Goal: Task Accomplishment & Management: Use online tool/utility

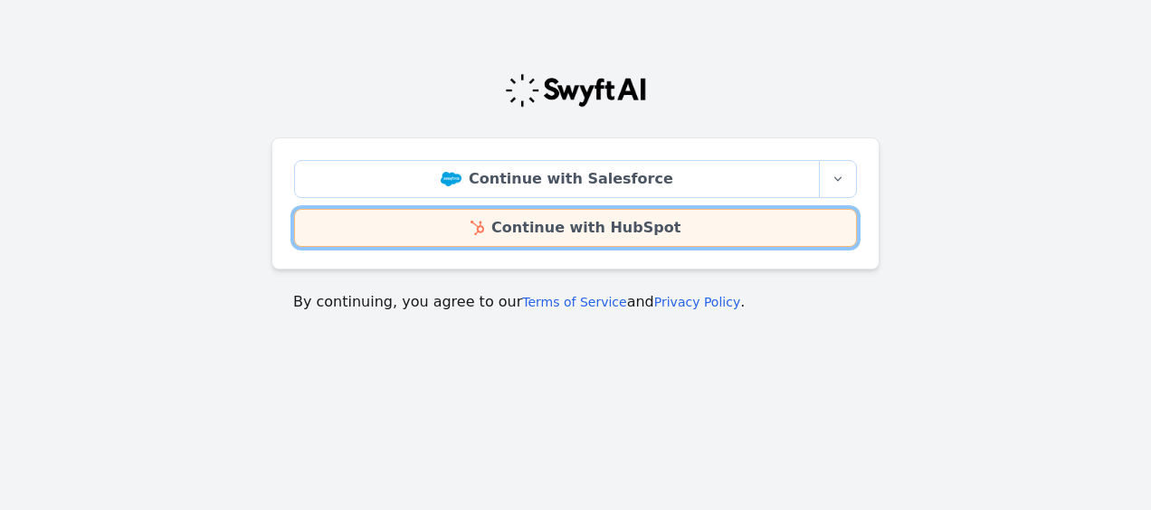
click at [622, 234] on link "Continue with HubSpot" at bounding box center [575, 228] width 563 height 38
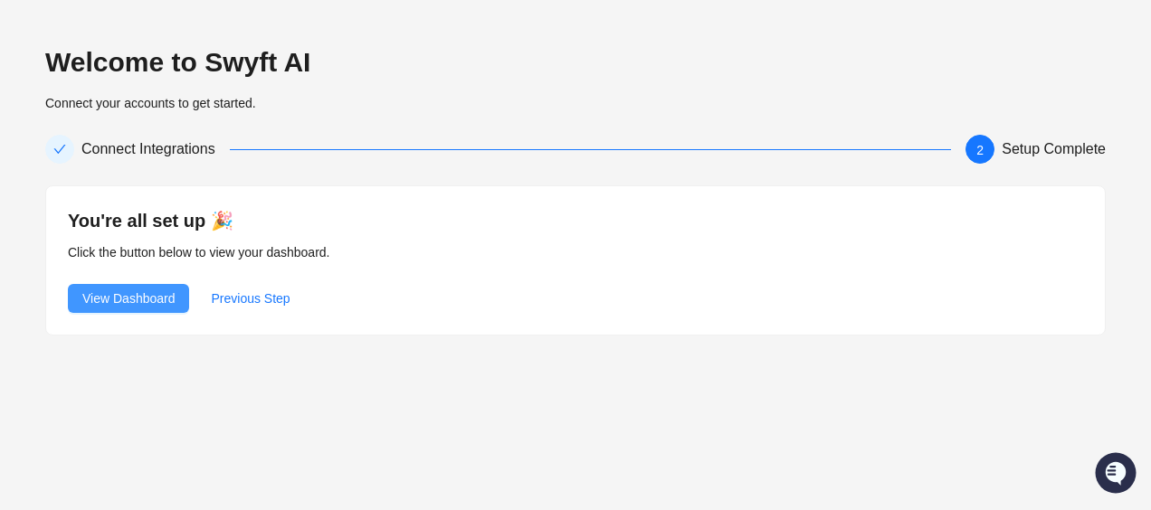
click at [145, 294] on span "View Dashboard" at bounding box center [128, 299] width 92 height 20
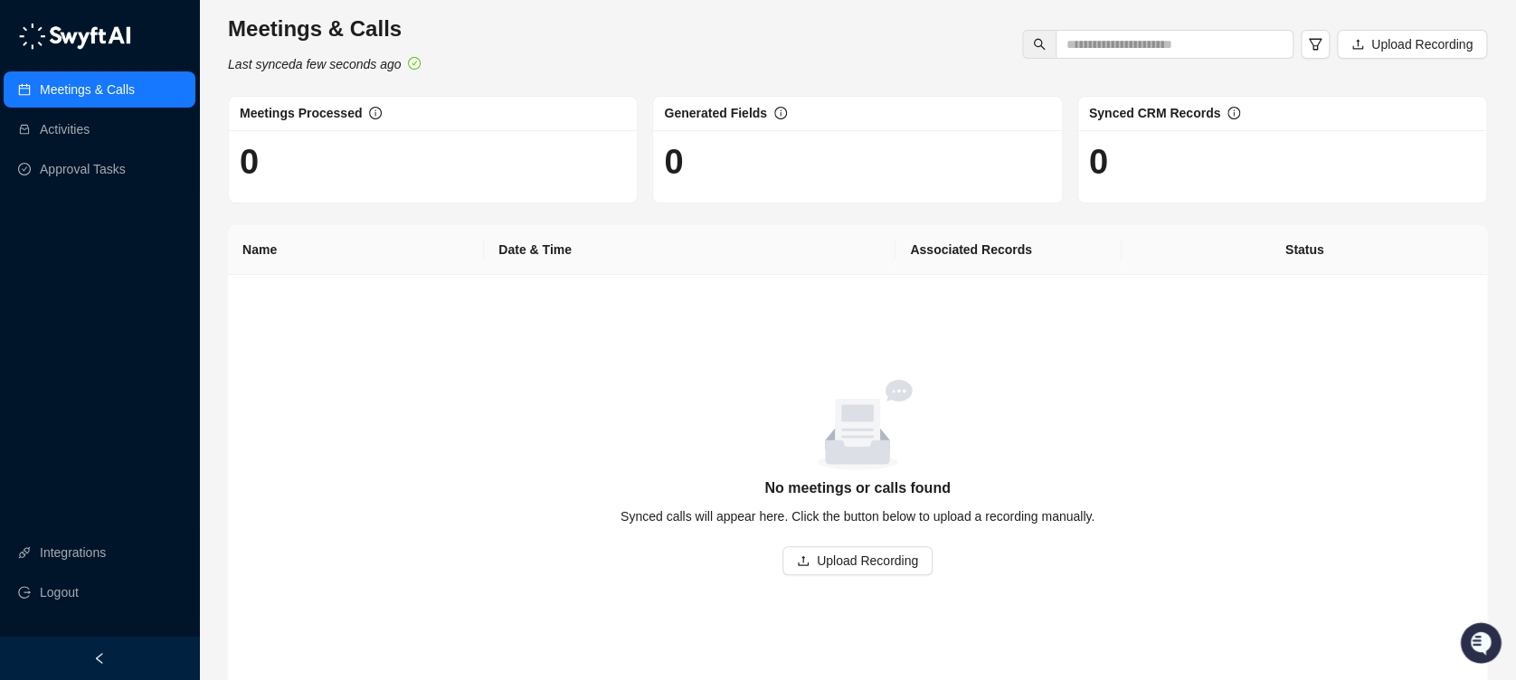
click at [367, 393] on div "empty image" at bounding box center [858, 425] width 1216 height 90
